Goal: Information Seeking & Learning: Learn about a topic

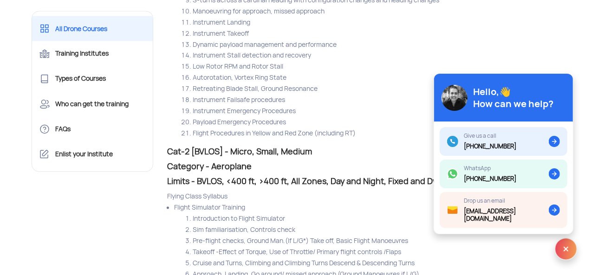
scroll to position [8171, 0]
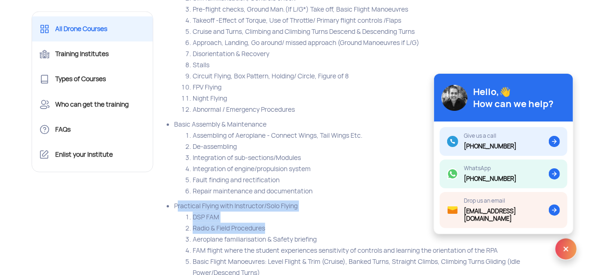
drag, startPoint x: 591, startPoint y: 209, endPoint x: 589, endPoint y: 236, distance: 26.6
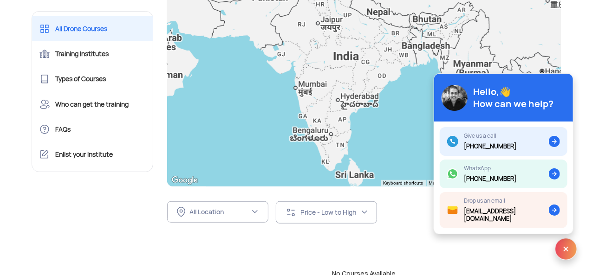
scroll to position [0, 0]
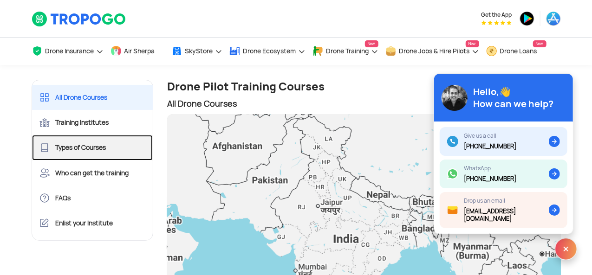
click at [80, 147] on link "Types of Courses" at bounding box center [92, 147] width 121 height 25
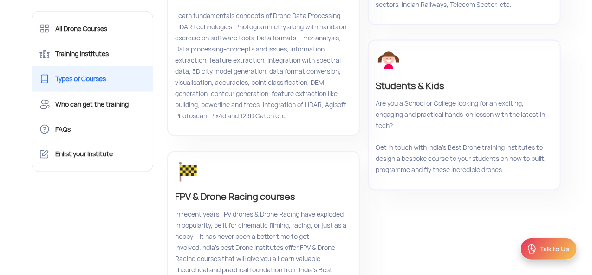
scroll to position [650, 0]
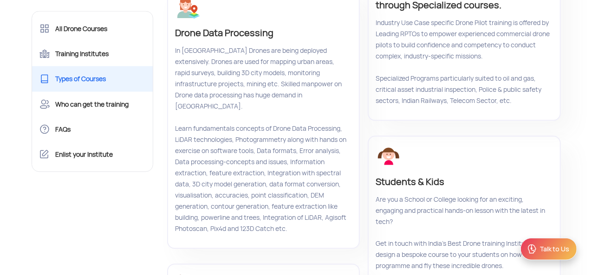
click at [449, 85] on p "Industry Use Case specific Drone Pilot training is offered by Leading RPTOs to …" at bounding box center [463, 61] width 175 height 89
click at [458, 106] on p "Industry Use Case specific Drone Pilot training is offered by Leading RPTOs to …" at bounding box center [463, 61] width 175 height 89
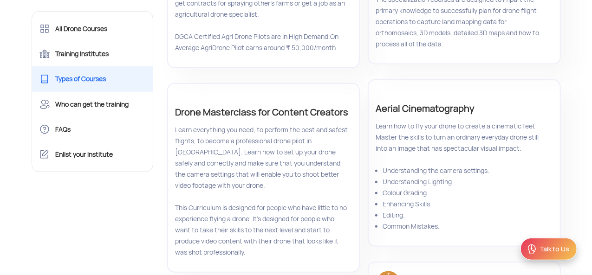
scroll to position [325, 0]
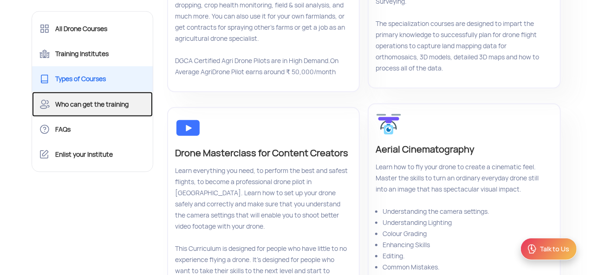
click at [79, 104] on link "Who can get the training" at bounding box center [92, 104] width 121 height 25
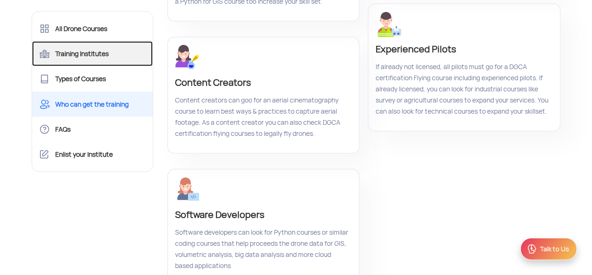
click at [96, 60] on link "Training Institutes" at bounding box center [92, 53] width 121 height 25
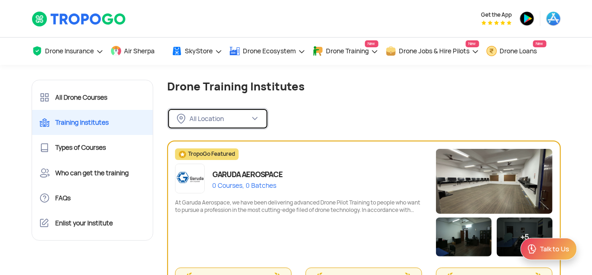
click at [243, 119] on div "All Location" at bounding box center [219, 119] width 60 height 8
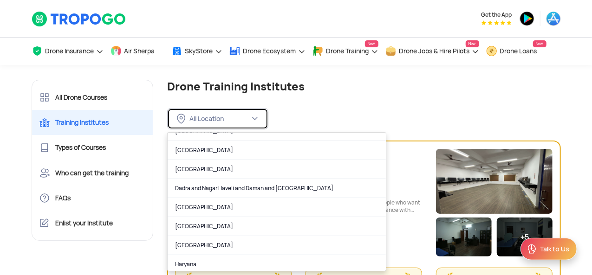
scroll to position [139, 0]
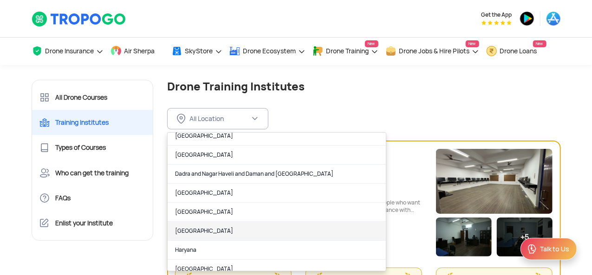
click at [215, 226] on link "[GEOGRAPHIC_DATA]" at bounding box center [277, 231] width 218 height 19
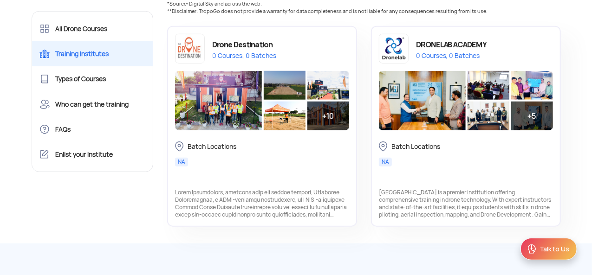
scroll to position [418, 0]
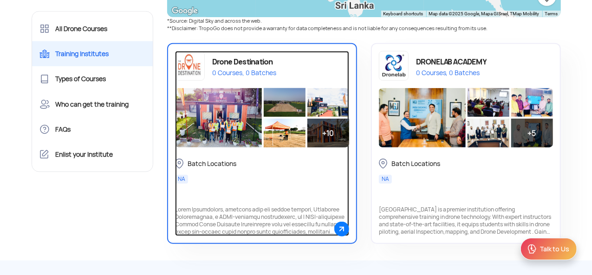
click at [246, 78] on div "Drone Destination 0 Courses, 0 Batches" at bounding box center [262, 66] width 174 height 30
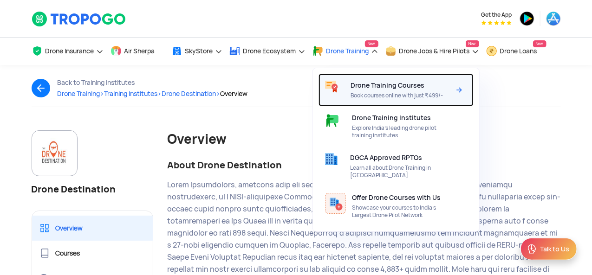
click at [415, 96] on span "Book courses online with just ₹499/-" at bounding box center [401, 95] width 100 height 7
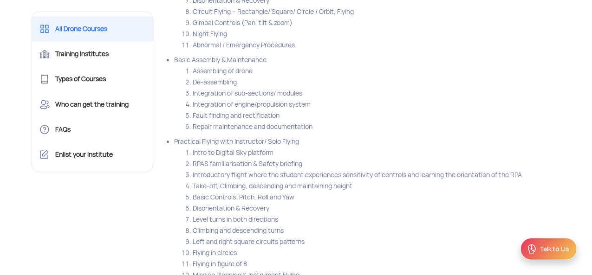
scroll to position [3018, 0]
